Goal: Transaction & Acquisition: Purchase product/service

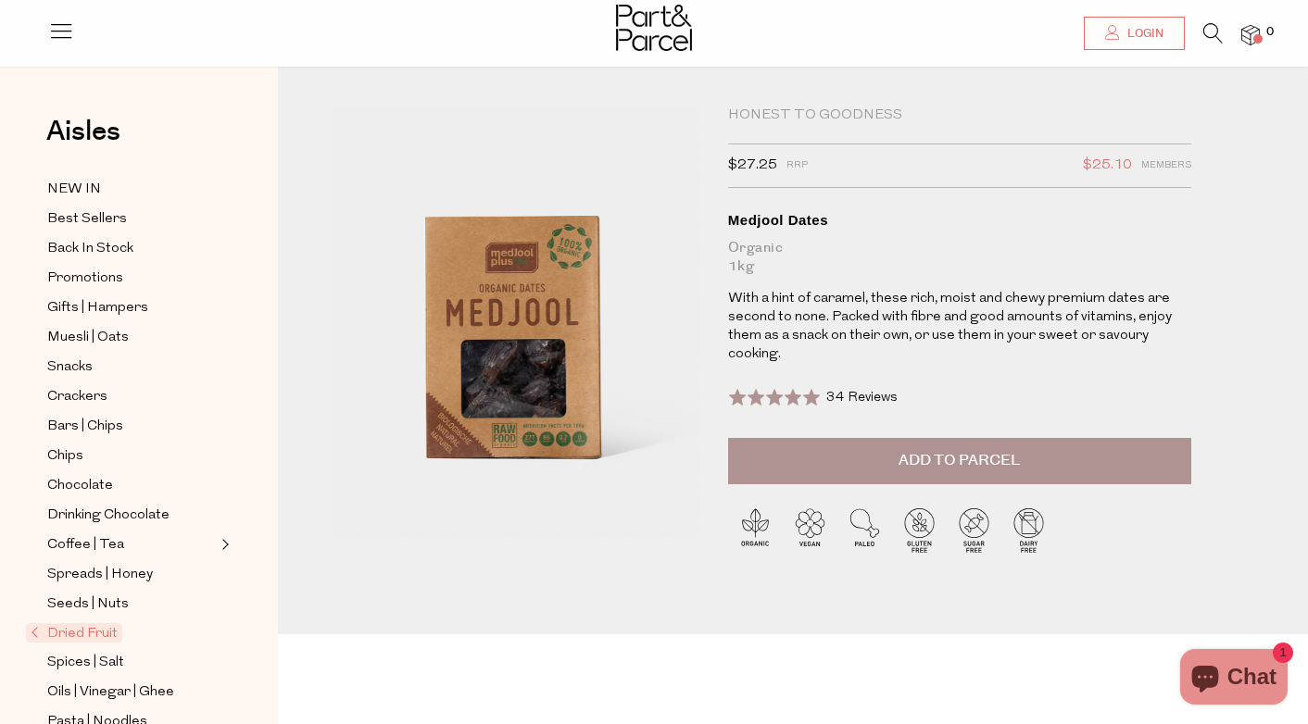
scroll to position [18, 0]
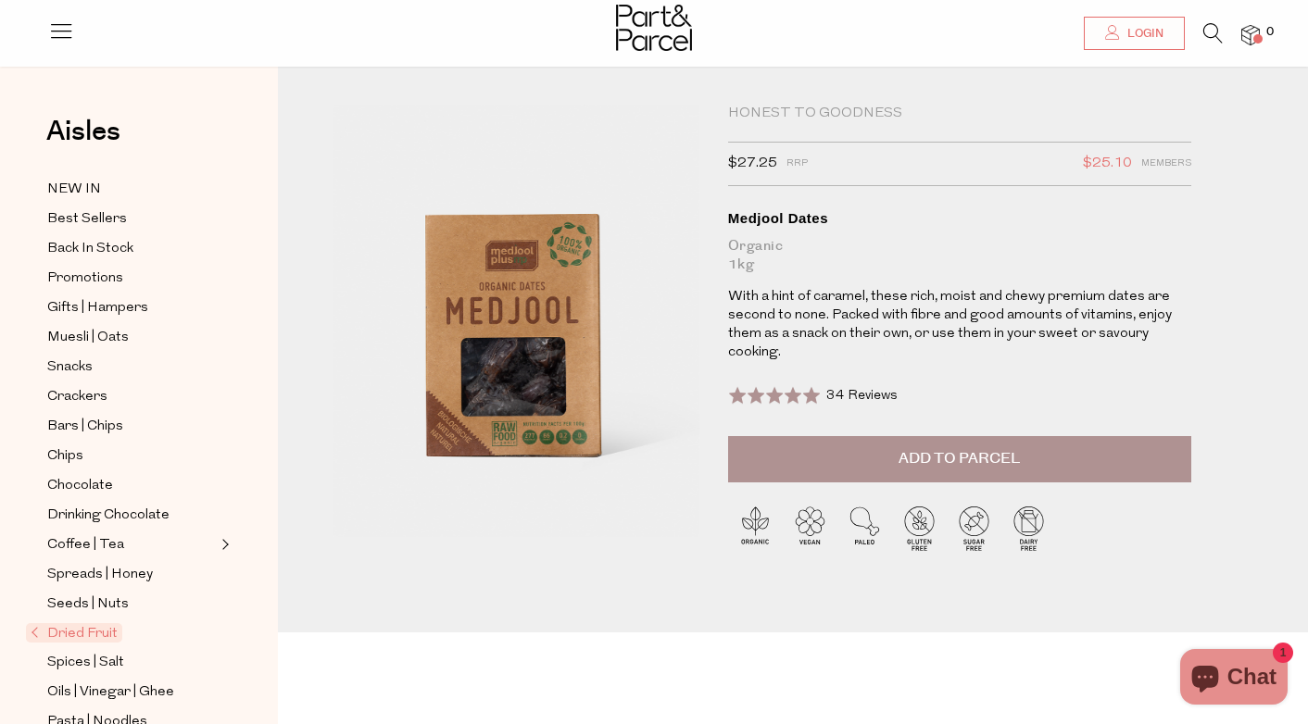
click at [983, 454] on span "Add to Parcel" at bounding box center [959, 458] width 121 height 21
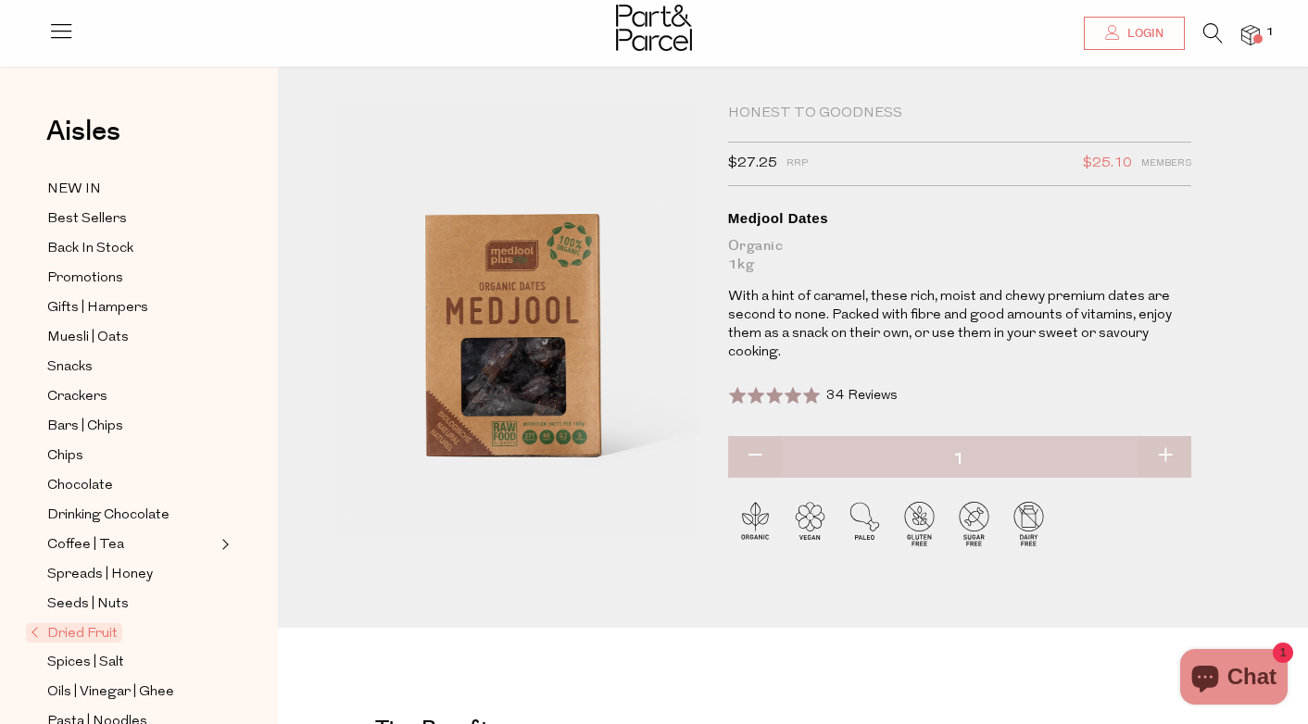
click at [1252, 32] on img at bounding box center [1250, 35] width 19 height 21
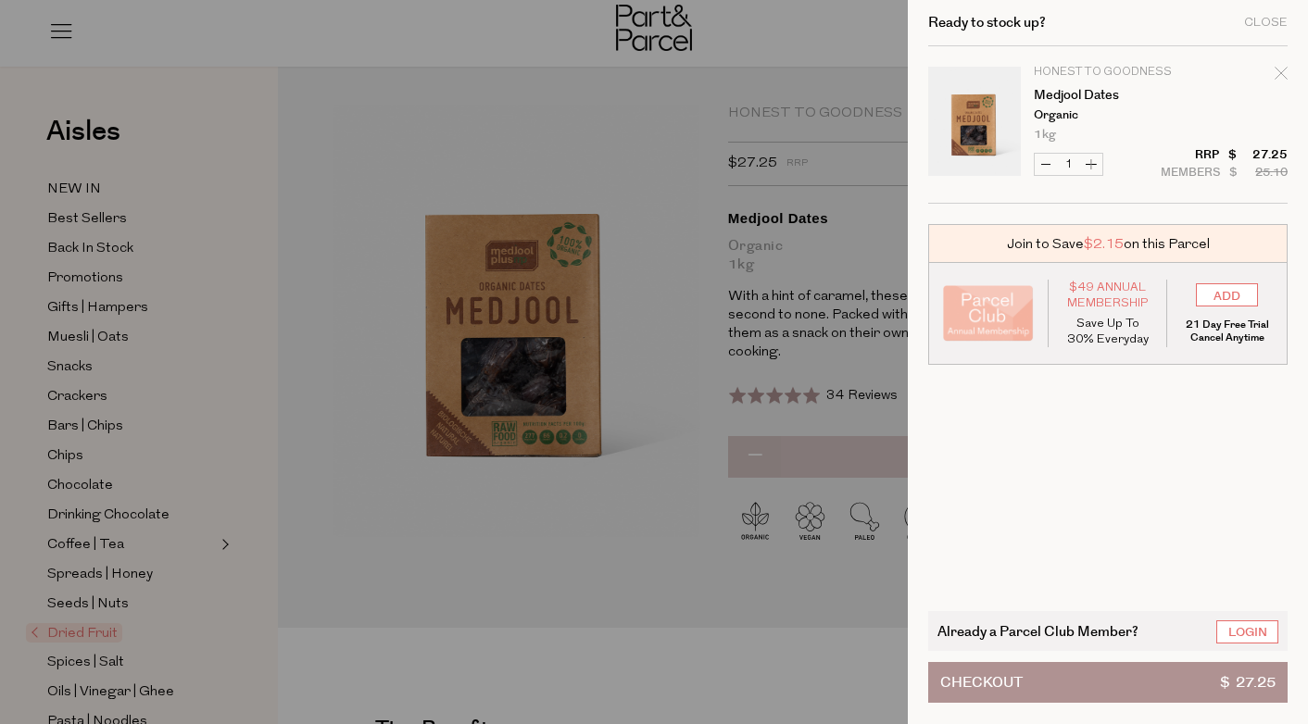
click at [1191, 671] on button "Checkout $ 27.25" at bounding box center [1107, 682] width 359 height 41
